Goal: Task Accomplishment & Management: Use online tool/utility

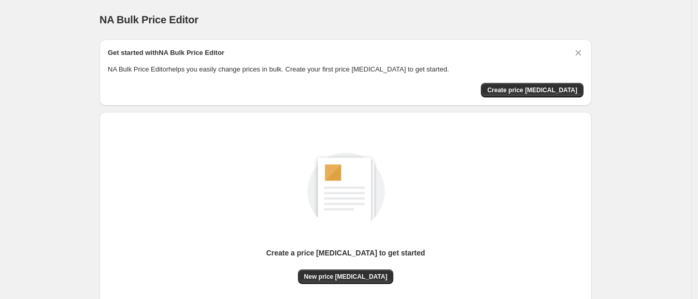
click at [361, 284] on div "Create a price change job to get started New price change job" at bounding box center [346, 218] width 476 height 197
click at [360, 274] on span "New price change job" at bounding box center [345, 277] width 83 height 8
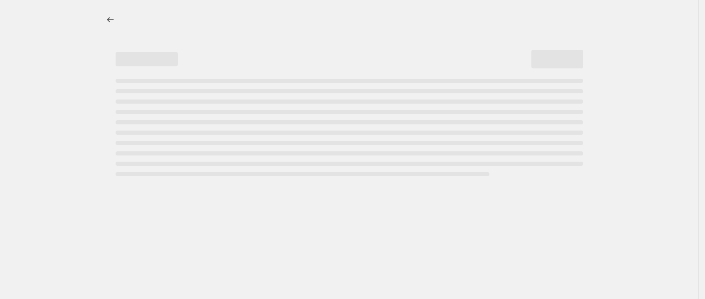
select select "percentage"
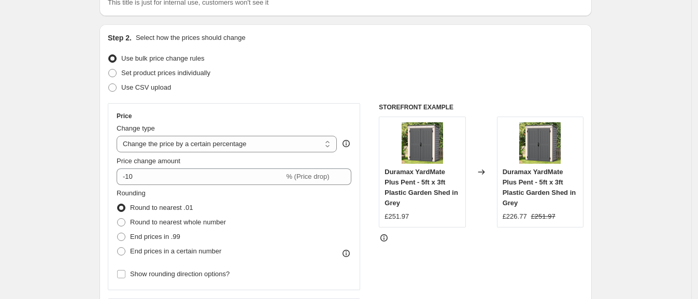
scroll to position [129, 0]
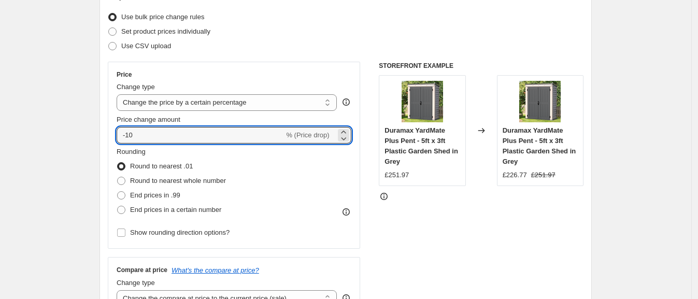
drag, startPoint x: 151, startPoint y: 134, endPoint x: 60, endPoint y: 134, distance: 91.2
type input "30"
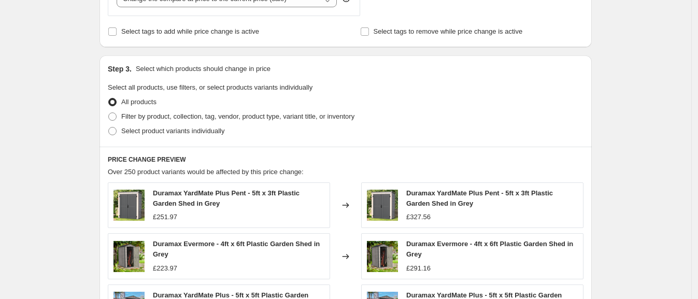
scroll to position [753, 0]
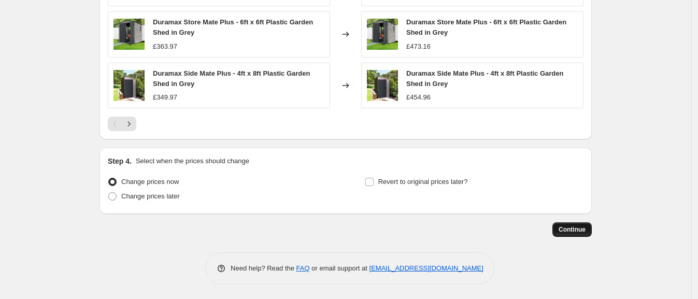
click at [574, 231] on span "Continue" at bounding box center [572, 229] width 27 height 8
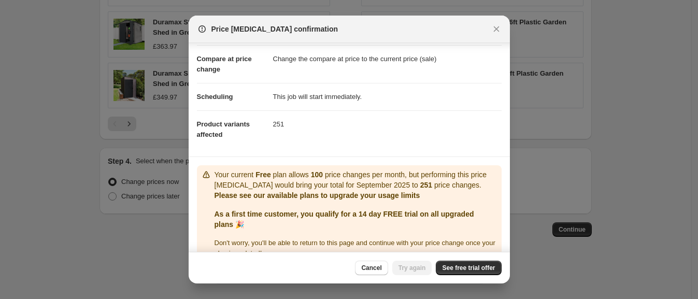
scroll to position [62, 0]
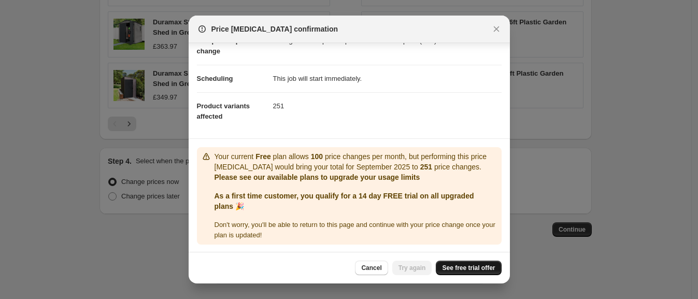
click at [458, 274] on link "See free trial offer" at bounding box center [468, 268] width 65 height 15
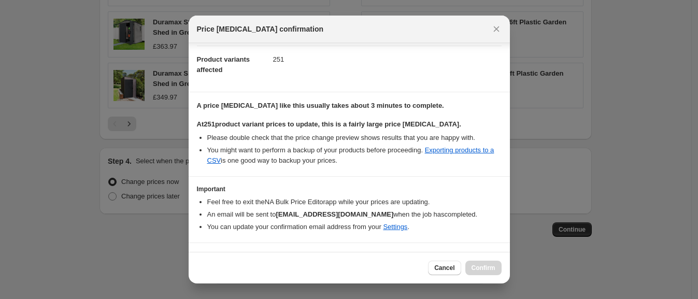
scroll to position [129, 0]
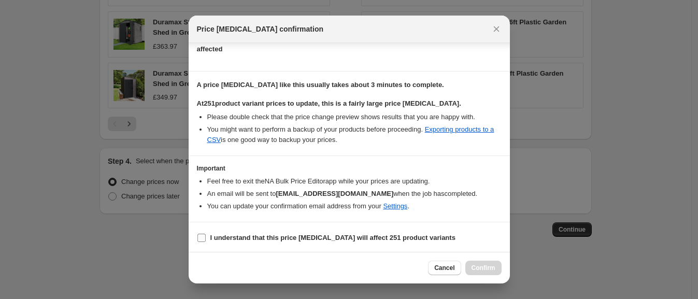
click at [331, 238] on b "I understand that this price change job will affect 251 product variants" at bounding box center [332, 238] width 245 height 8
click at [206, 238] on input "I understand that this price change job will affect 251 product variants" at bounding box center [201, 238] width 8 height 8
checkbox input "true"
click at [490, 264] on span "Confirm" at bounding box center [484, 268] width 24 height 8
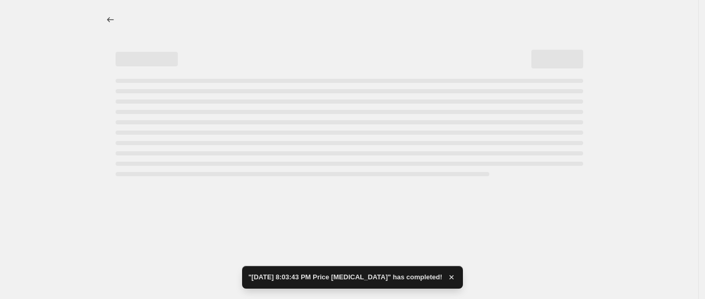
select select "percentage"
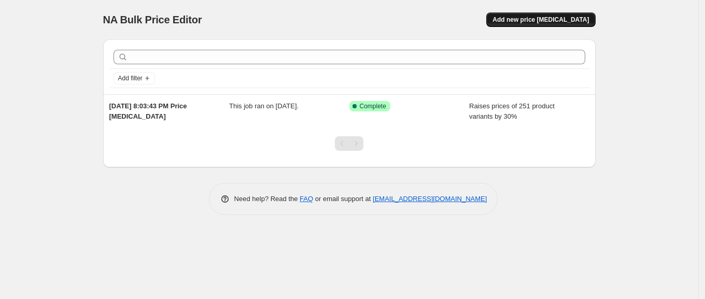
click at [537, 14] on button "Add new price change job" at bounding box center [540, 19] width 109 height 15
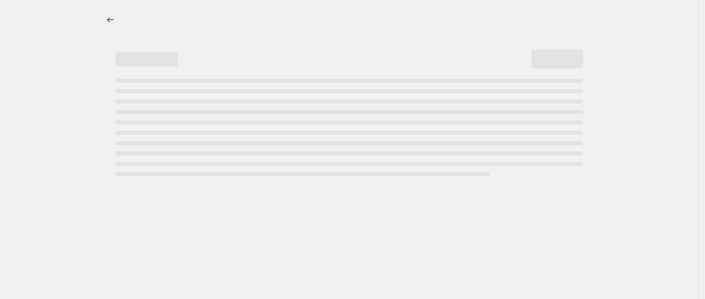
select select "percentage"
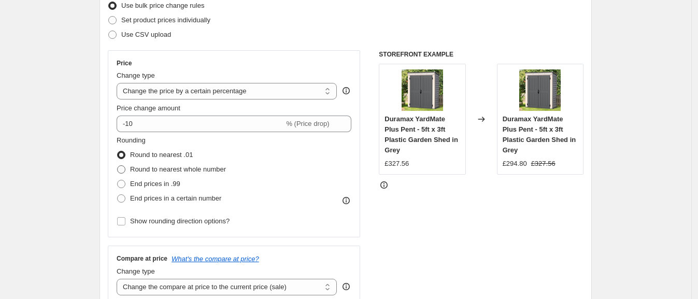
scroll to position [194, 0]
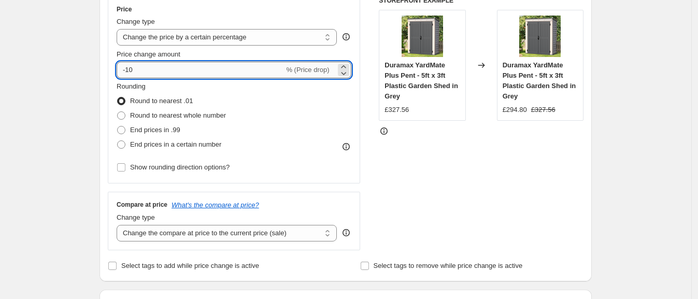
drag, startPoint x: 130, startPoint y: 65, endPoint x: 159, endPoint y: 66, distance: 29.0
click at [159, 66] on input "-10" at bounding box center [200, 70] width 167 height 17
type input "-25"
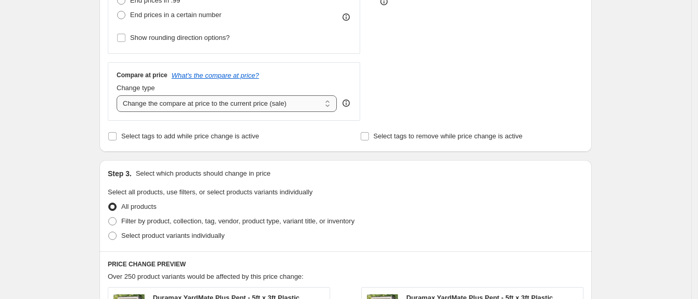
click at [286, 109] on select "Change the compare at price to the current price (sale) Change the compare at p…" at bounding box center [227, 103] width 220 height 17
select select "remove"
click at [120, 95] on select "Change the compare at price to the current price (sale) Change the compare at p…" at bounding box center [227, 103] width 220 height 17
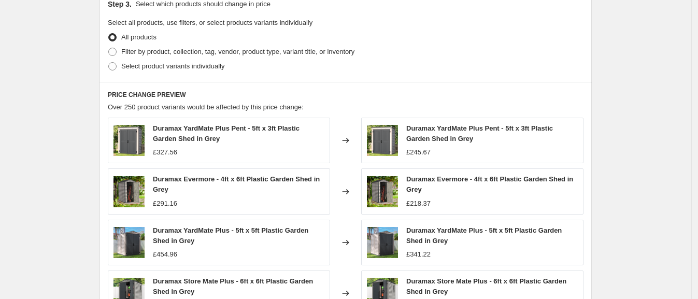
scroll to position [753, 0]
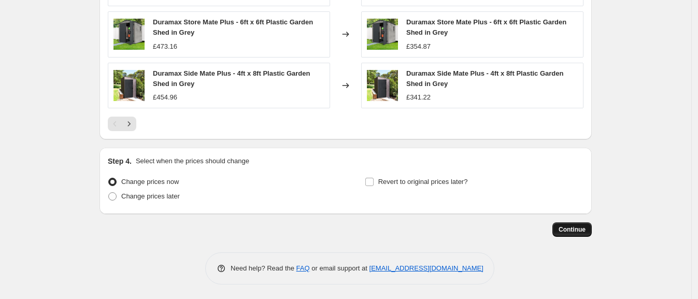
click at [586, 228] on span "Continue" at bounding box center [572, 229] width 27 height 8
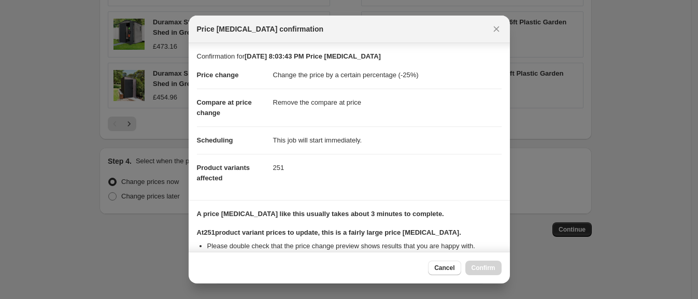
scroll to position [129, 0]
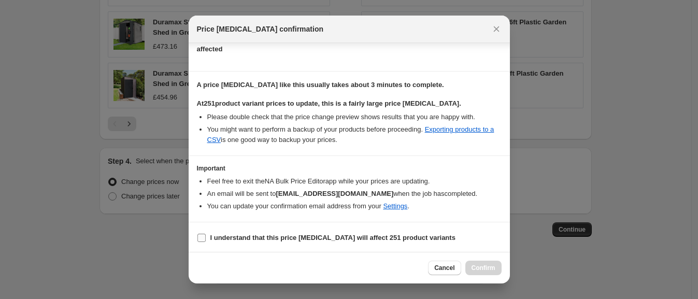
click at [271, 236] on b "I understand that this price change job will affect 251 product variants" at bounding box center [332, 238] width 245 height 8
click at [206, 236] on input "I understand that this price change job will affect 251 product variants" at bounding box center [201, 238] width 8 height 8
checkbox input "true"
click at [474, 271] on span "Confirm" at bounding box center [484, 268] width 24 height 8
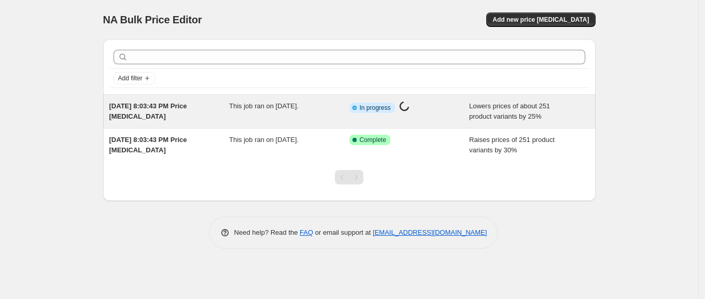
click at [389, 104] on span "In progress" at bounding box center [375, 108] width 31 height 8
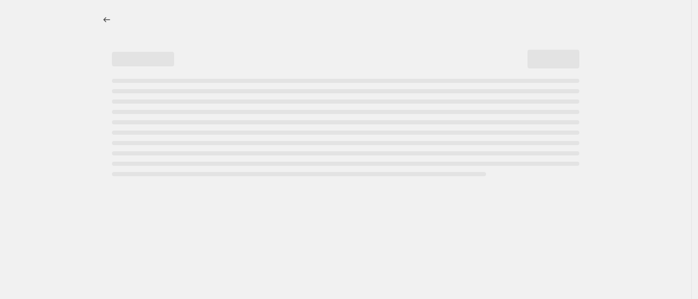
select select "percentage"
select select "remove"
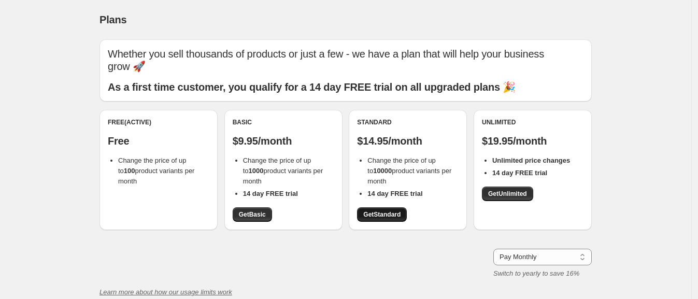
click at [367, 210] on span "Get Standard" at bounding box center [381, 214] width 37 height 8
